Goal: Information Seeking & Learning: Find specific fact

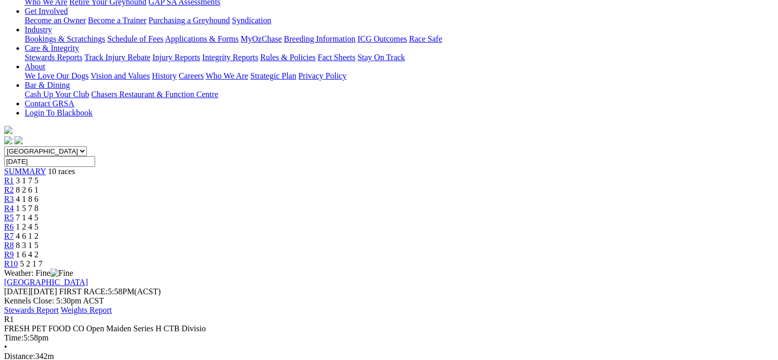
scroll to position [51, 0]
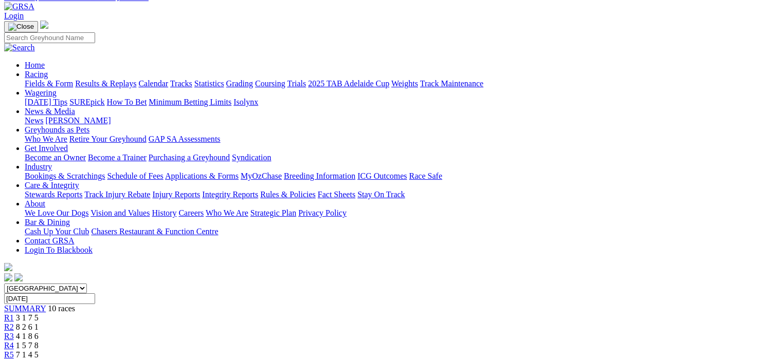
click at [14, 323] on span "R2" at bounding box center [9, 327] width 10 height 9
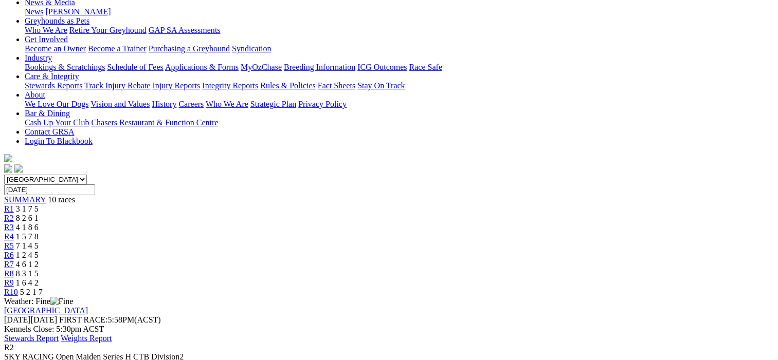
scroll to position [103, 0]
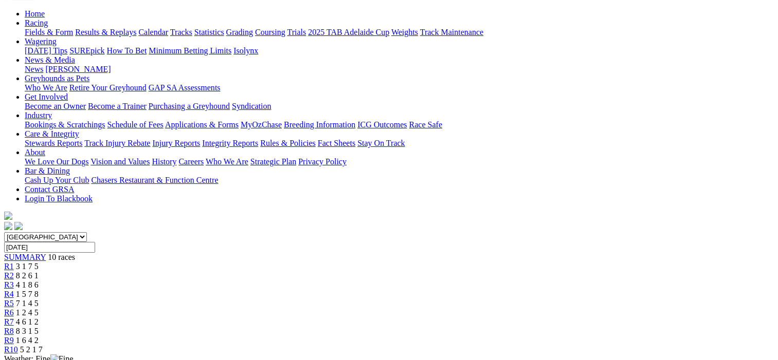
click at [14, 281] on span "R3" at bounding box center [9, 285] width 10 height 9
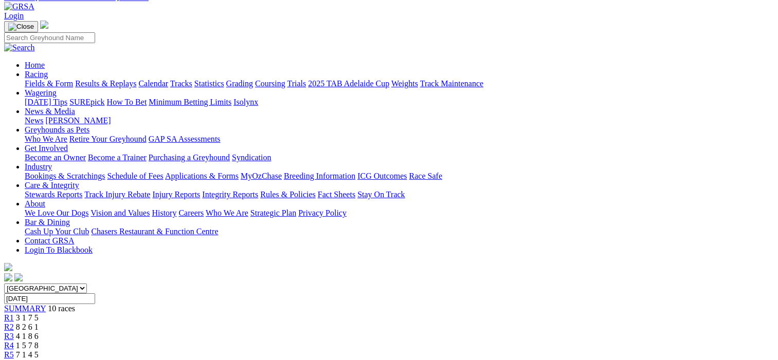
scroll to position [51, 0]
click at [14, 341] on span "R4" at bounding box center [9, 345] width 10 height 9
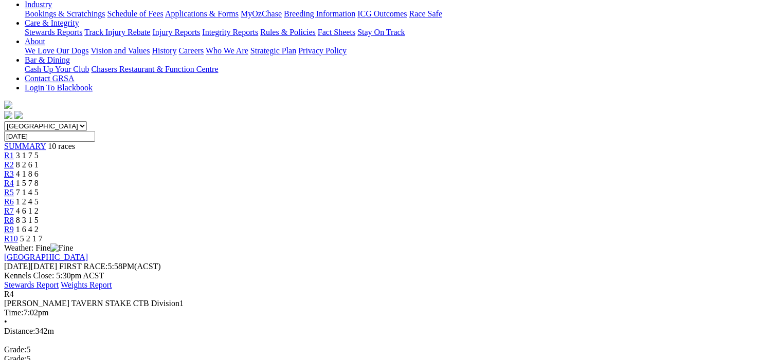
scroll to position [257, 0]
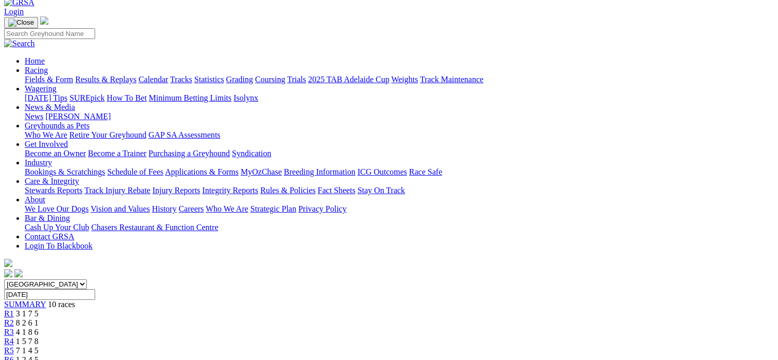
scroll to position [51, 0]
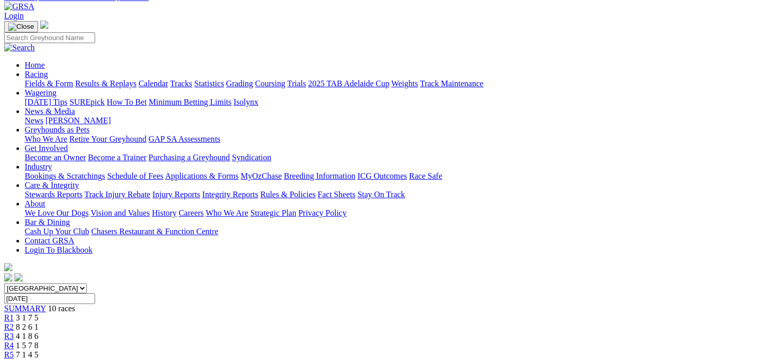
click at [14, 360] on span "R6" at bounding box center [9, 364] width 10 height 9
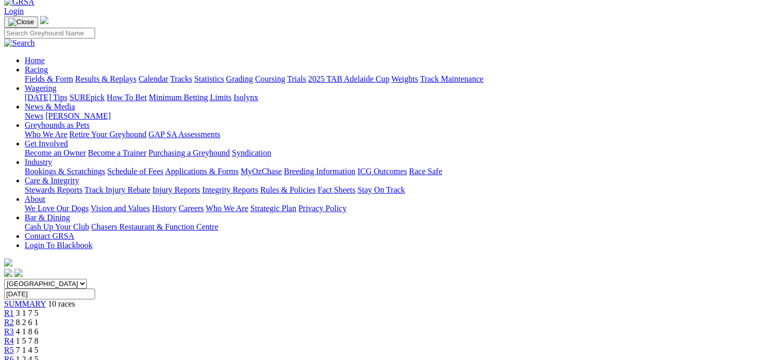
scroll to position [51, 0]
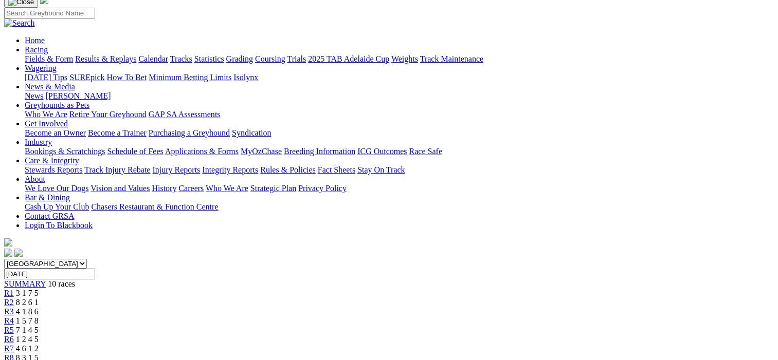
scroll to position [206, 0]
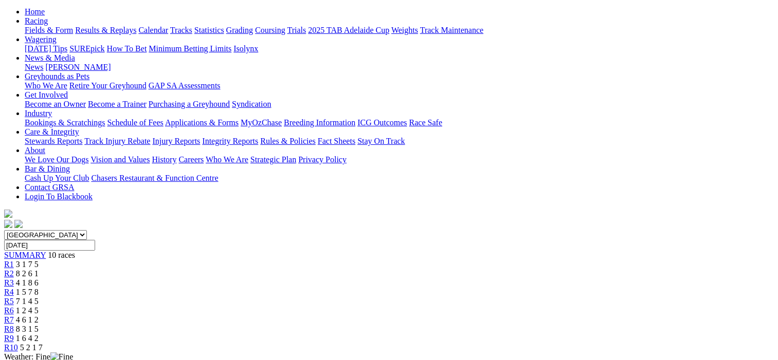
scroll to position [103, 0]
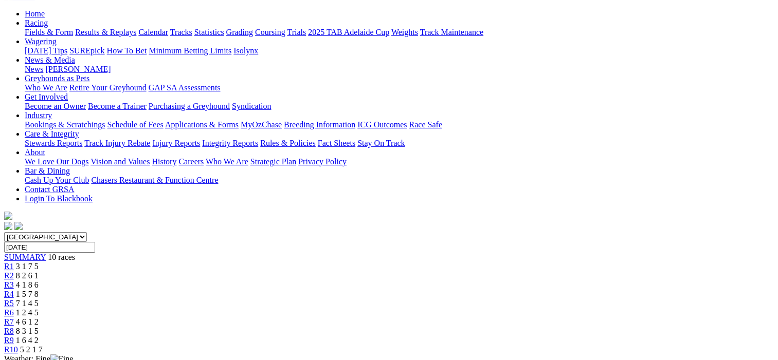
click at [571, 327] on div "R8 8 3 1 5" at bounding box center [388, 331] width 769 height 9
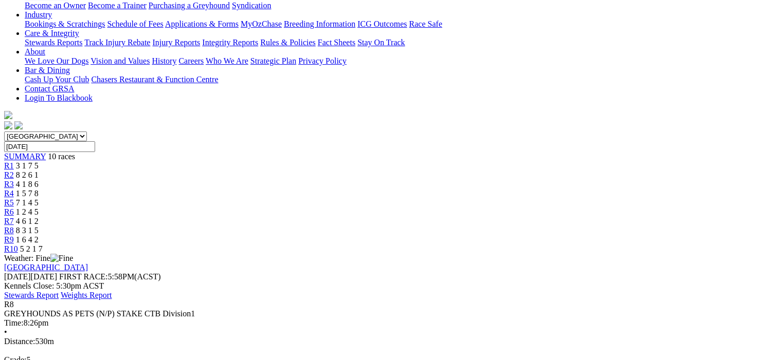
scroll to position [103, 0]
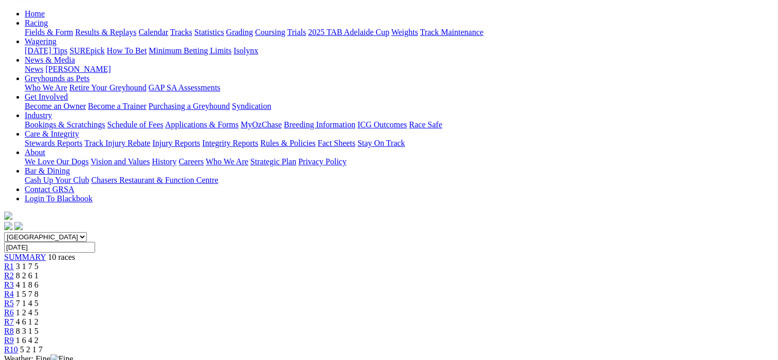
click at [625, 336] on div "R9 1 6 4 2" at bounding box center [388, 340] width 769 height 9
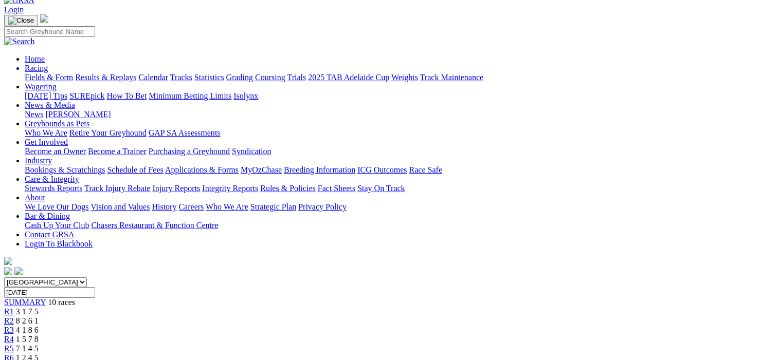
scroll to position [51, 0]
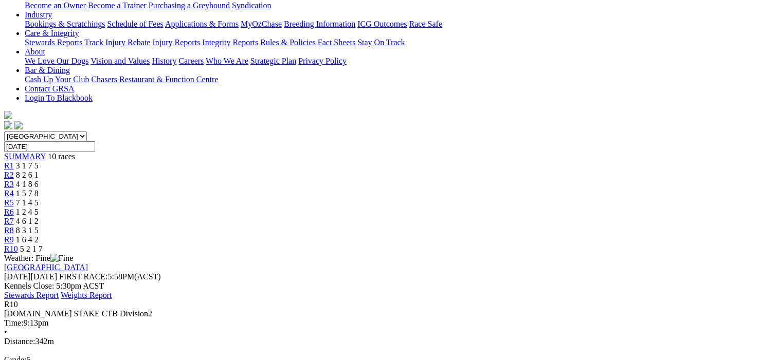
scroll to position [206, 0]
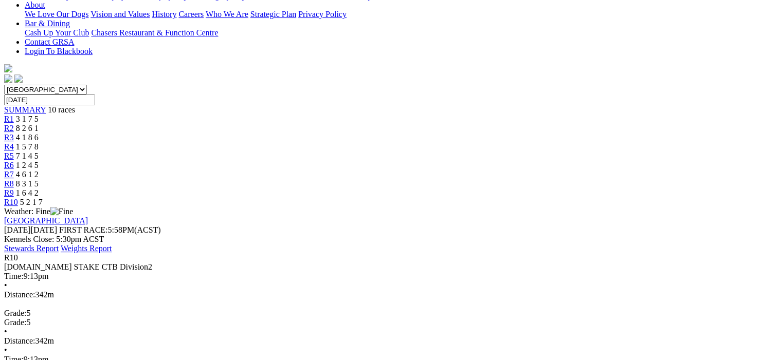
scroll to position [257, 0]
